Goal: Information Seeking & Learning: Learn about a topic

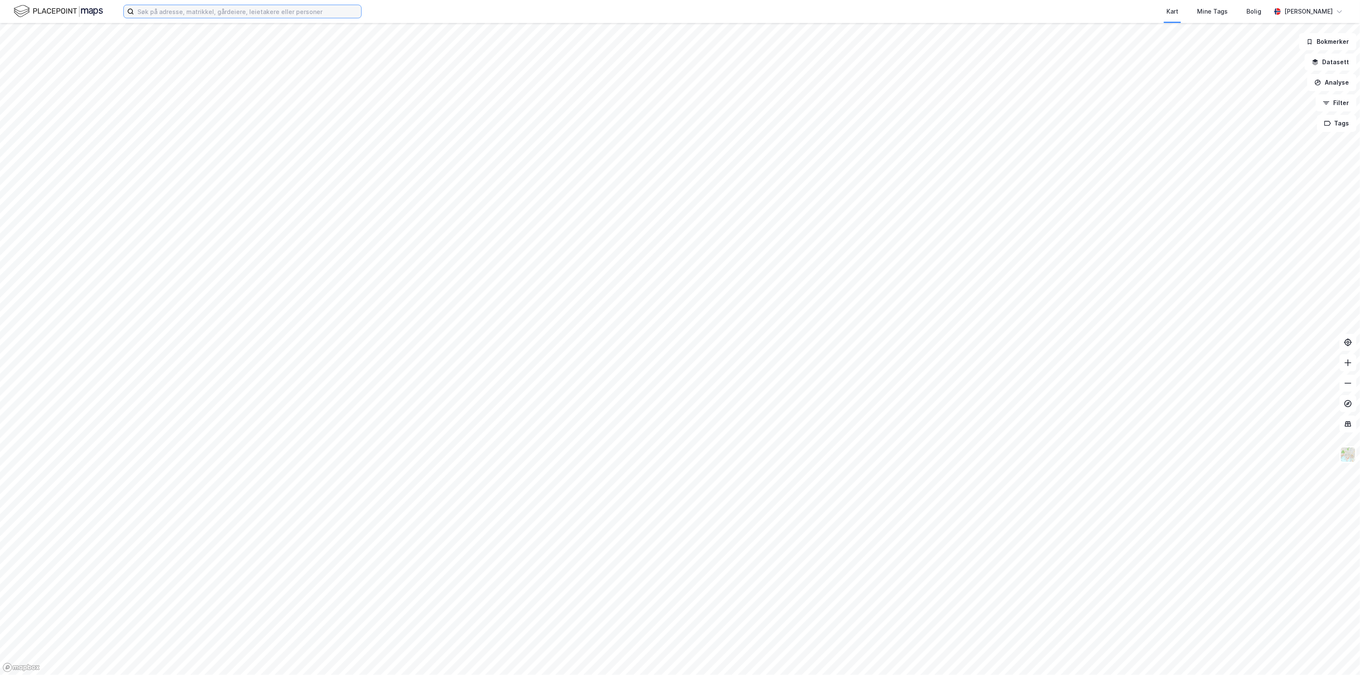
click at [171, 12] on input at bounding box center [247, 11] width 227 height 13
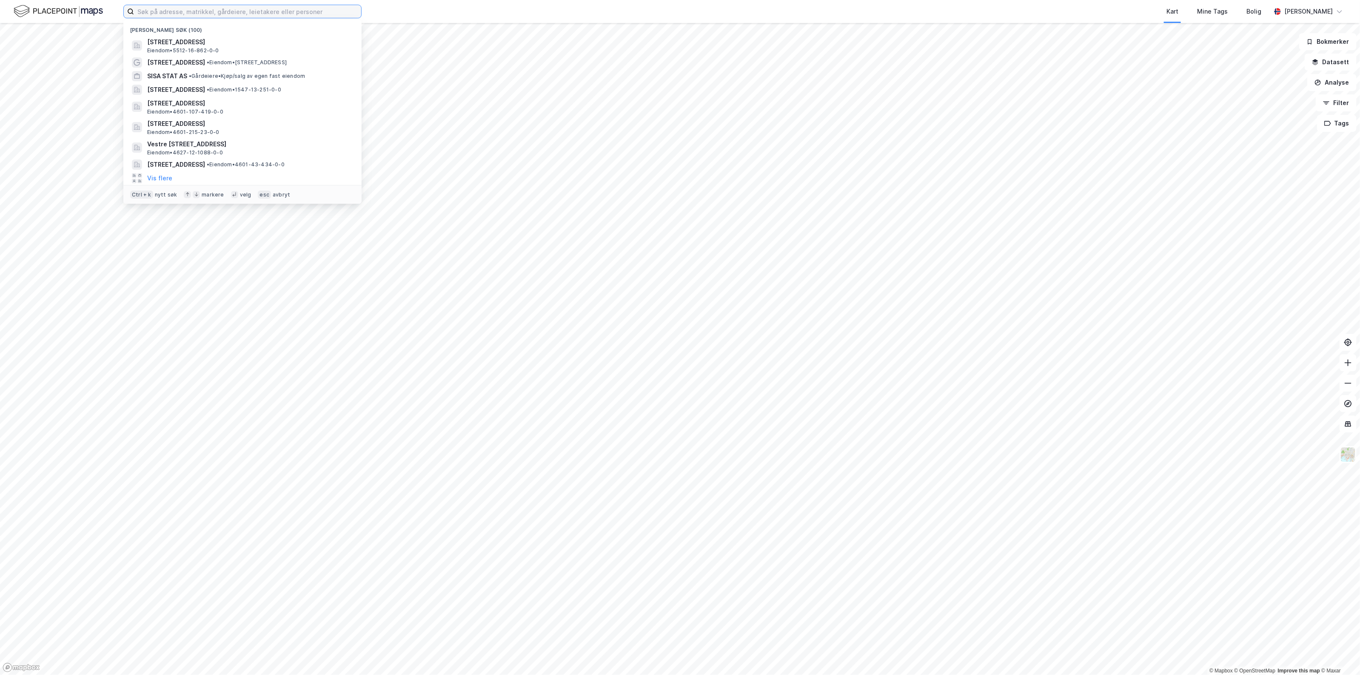
paste input "Espehaugen 4"
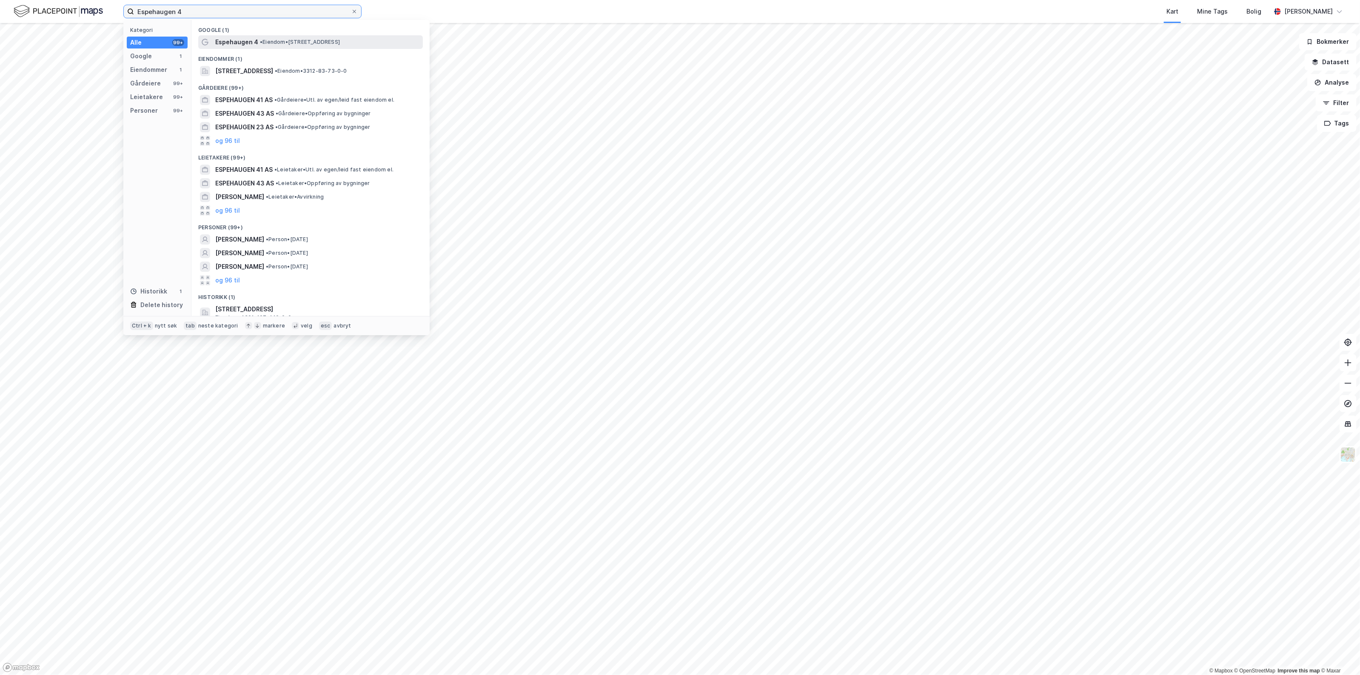
type input "Espehaugen 4"
click at [255, 40] on span "Espehaugen 4" at bounding box center [236, 42] width 43 height 10
